Goal: Task Accomplishment & Management: Complete application form

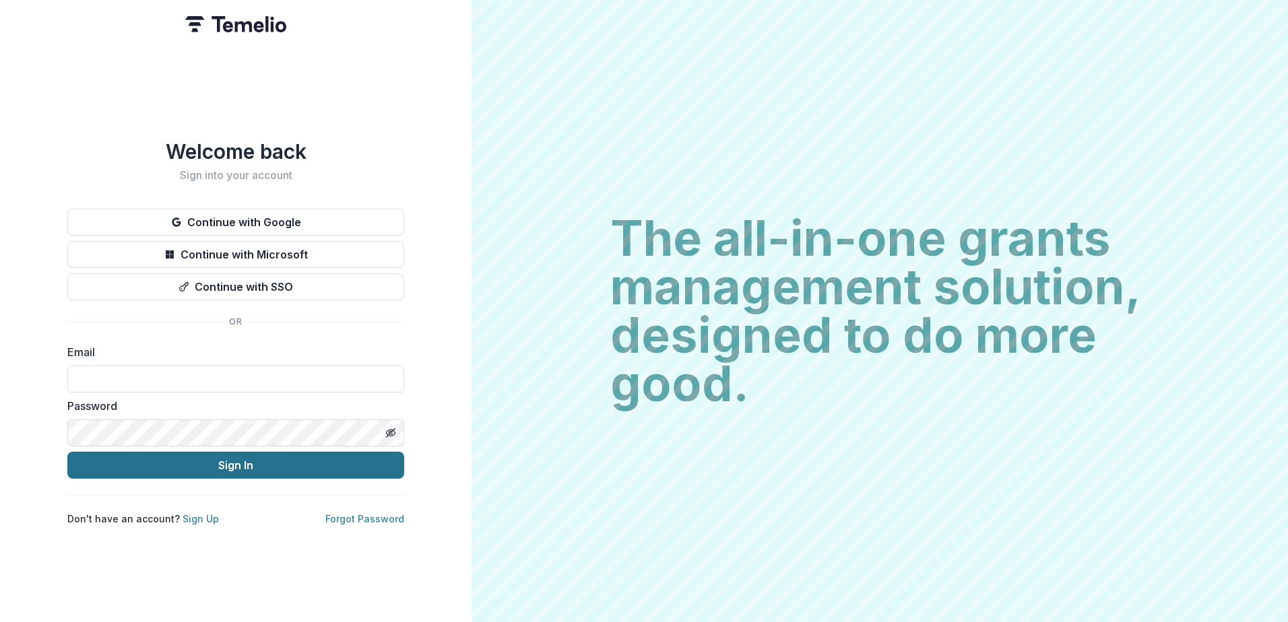
type input "**********"
click at [230, 468] on button "Sign In" at bounding box center [235, 465] width 337 height 27
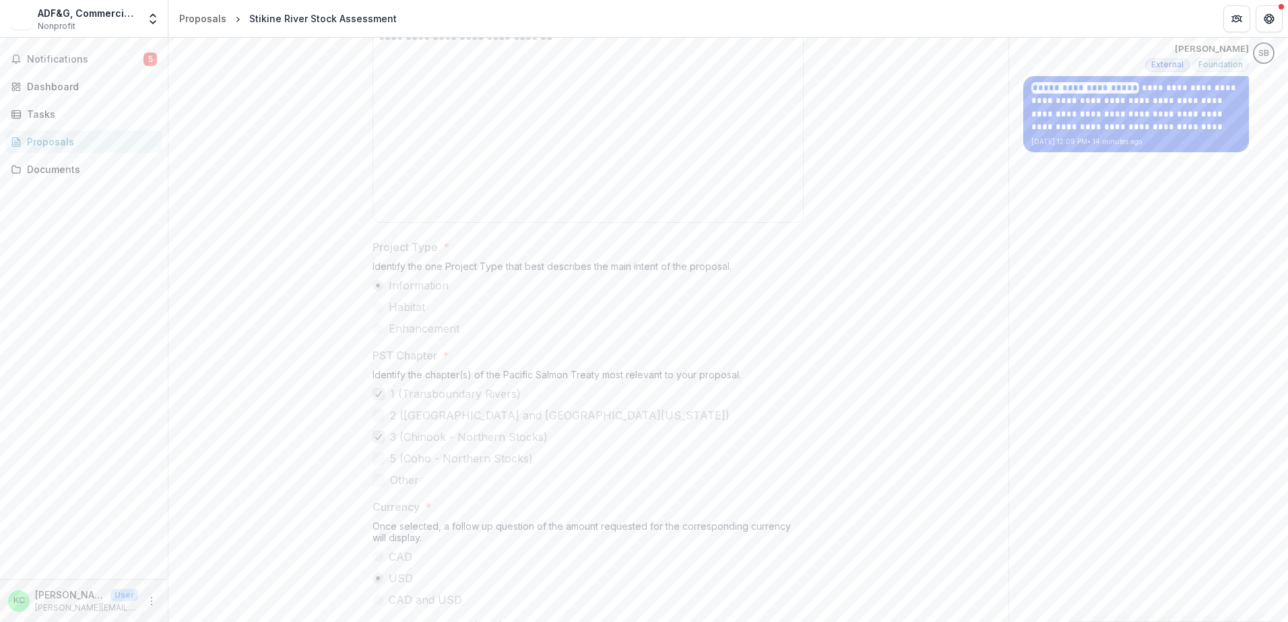
scroll to position [943, 0]
